Goal: Information Seeking & Learning: Learn about a topic

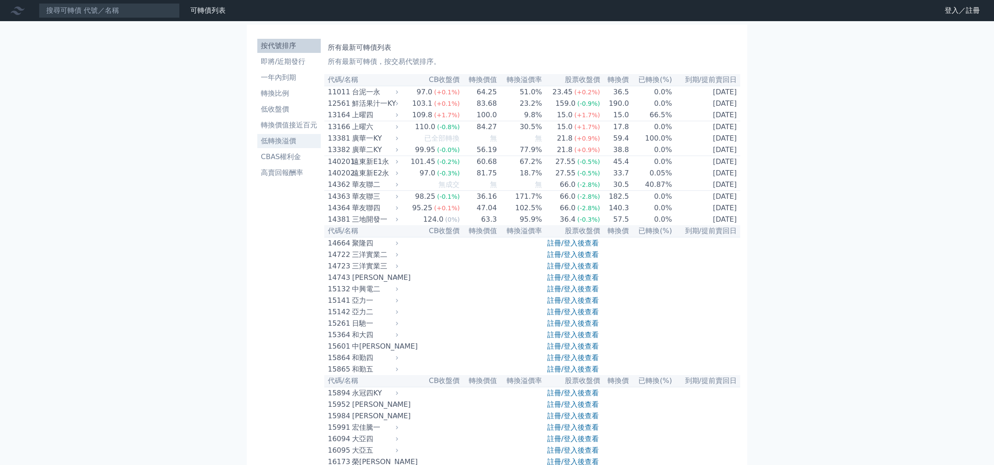
click at [299, 140] on li "低轉換溢價" at bounding box center [288, 141] width 63 height 11
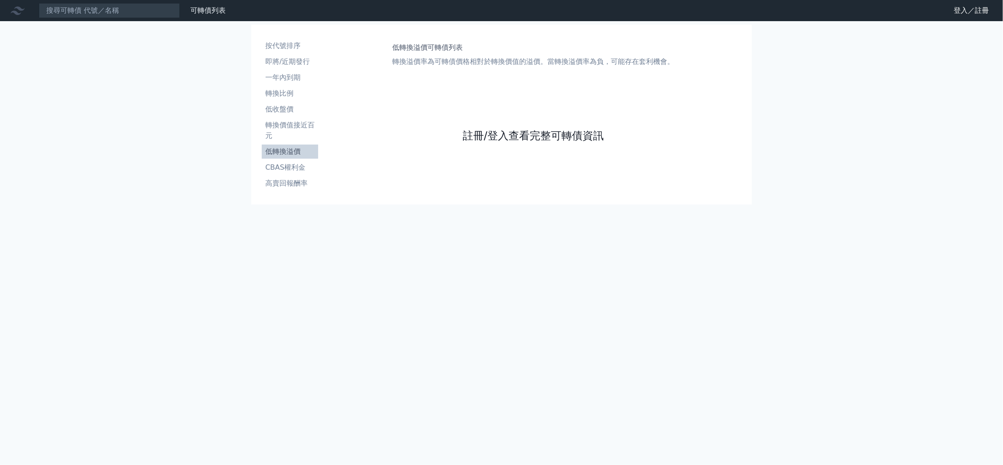
click at [484, 130] on link "註冊/登入查看完整可轉債資訊" at bounding box center [533, 136] width 141 height 14
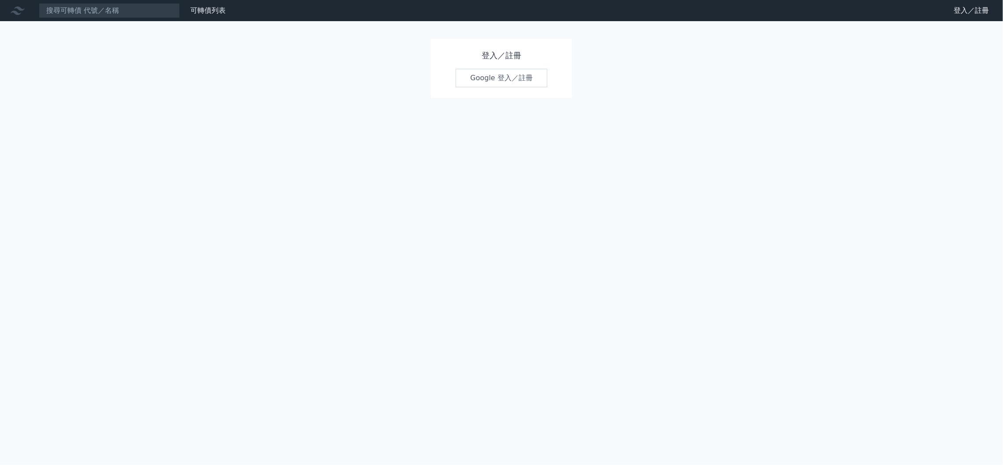
click at [486, 80] on link "Google 登入／註冊" at bounding box center [502, 78] width 92 height 19
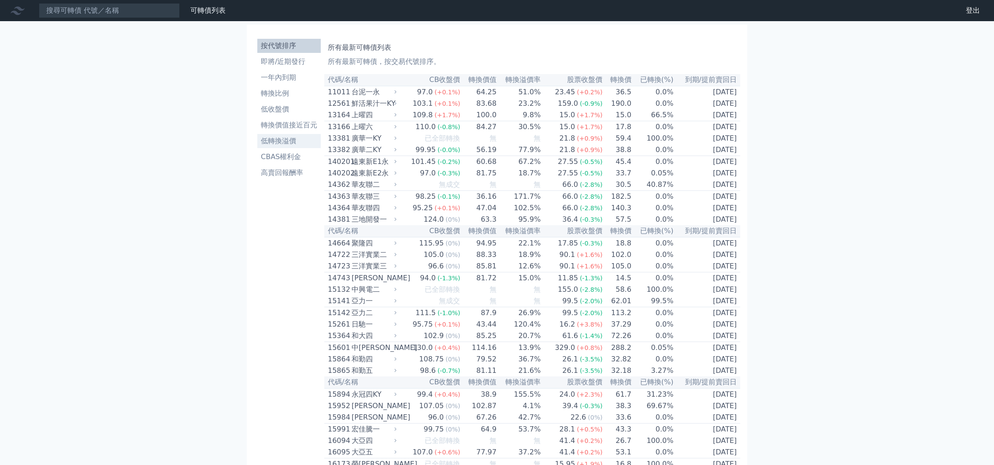
click at [277, 138] on li "低轉換溢價" at bounding box center [288, 141] width 63 height 11
